Goal: Obtain resource: Download file/media

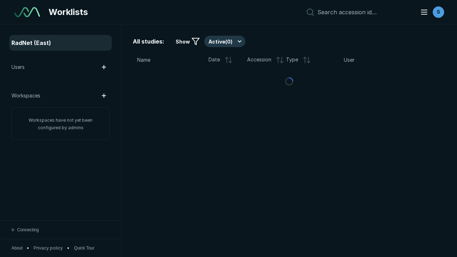
scroll to position [1951, 2977]
